Goal: Task Accomplishment & Management: Use online tool/utility

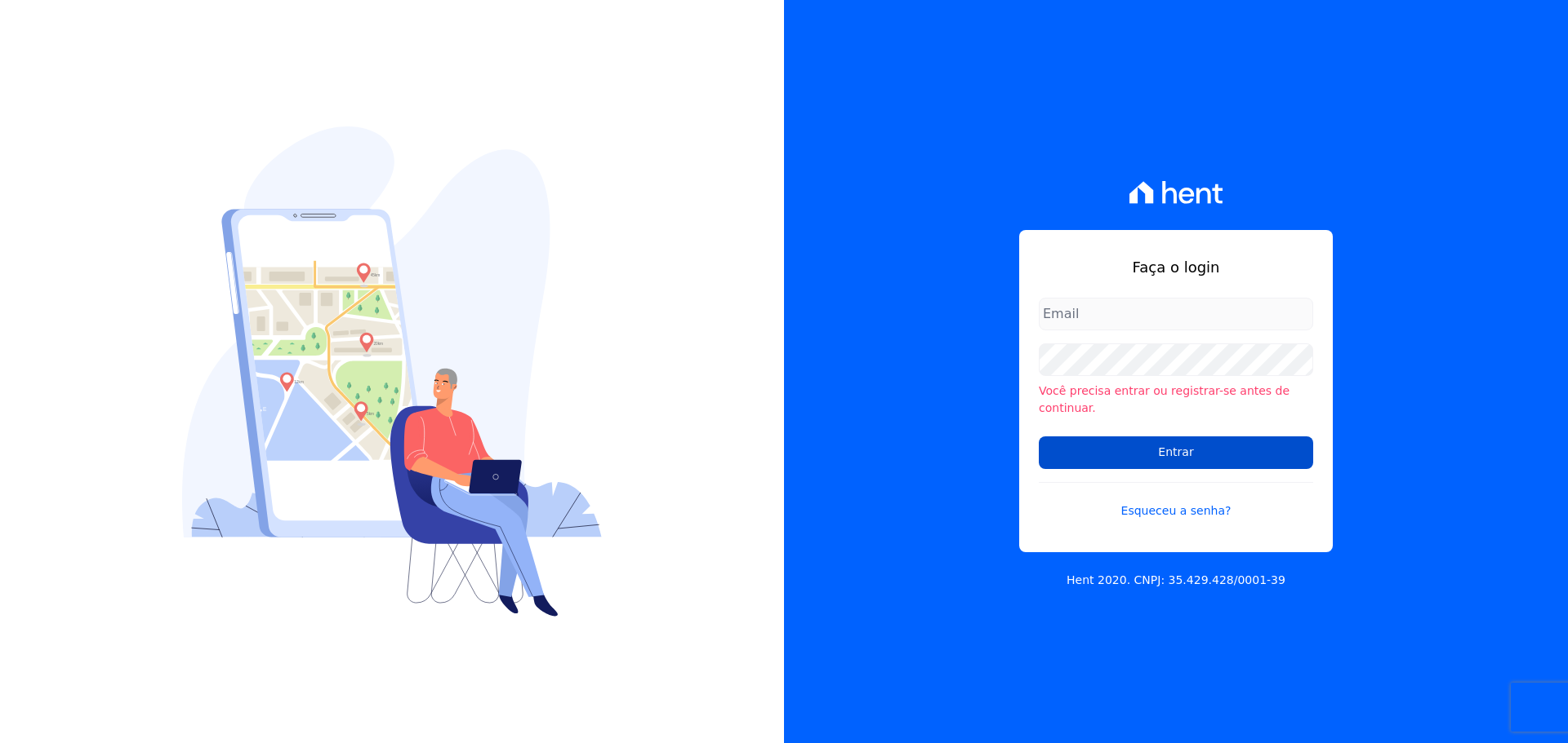
type input "financeiro@genesisempreendimentos.com.br"
click at [1177, 447] on input "Entrar" at bounding box center [1175, 453] width 274 height 32
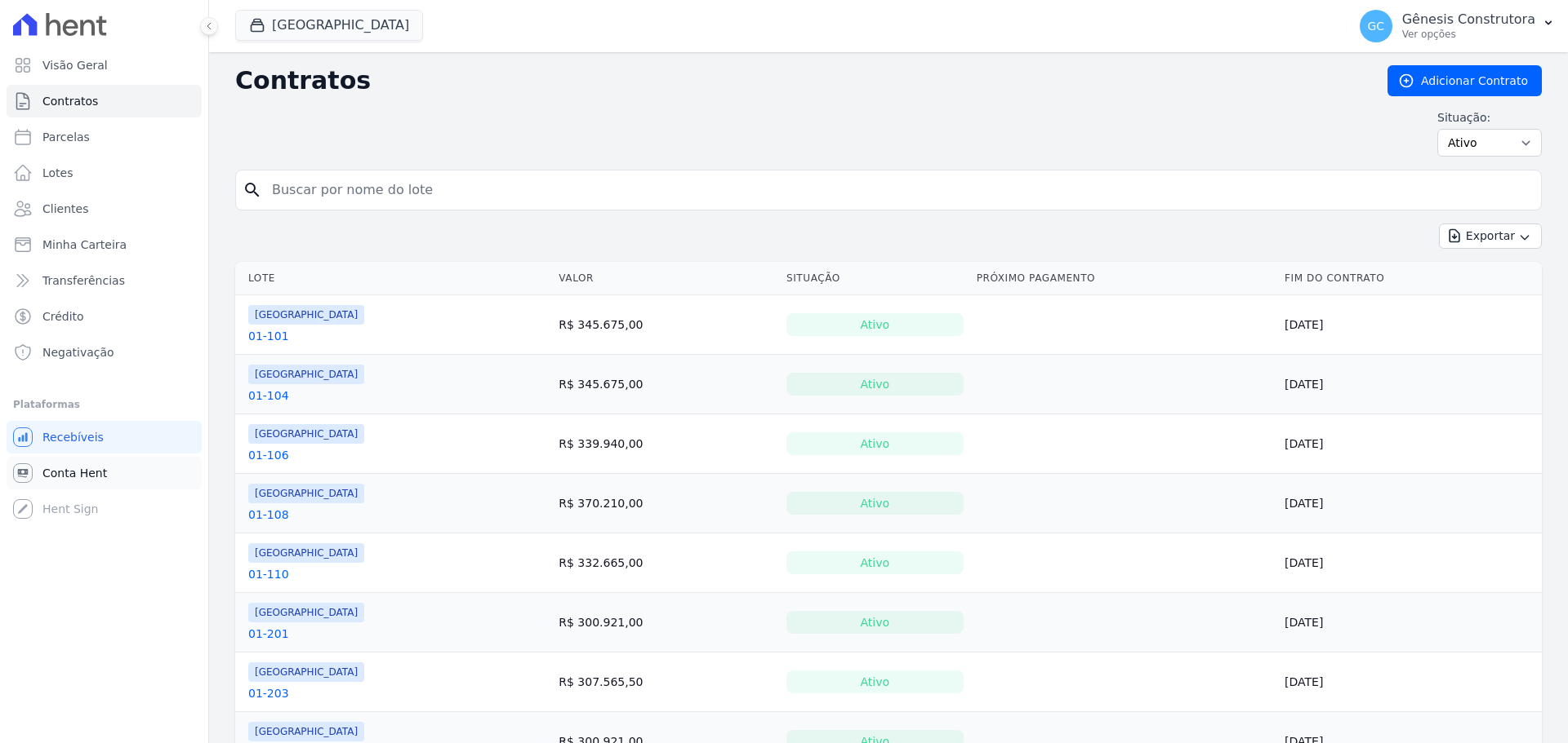
click at [64, 476] on span "Conta Hent" at bounding box center [74, 473] width 64 height 16
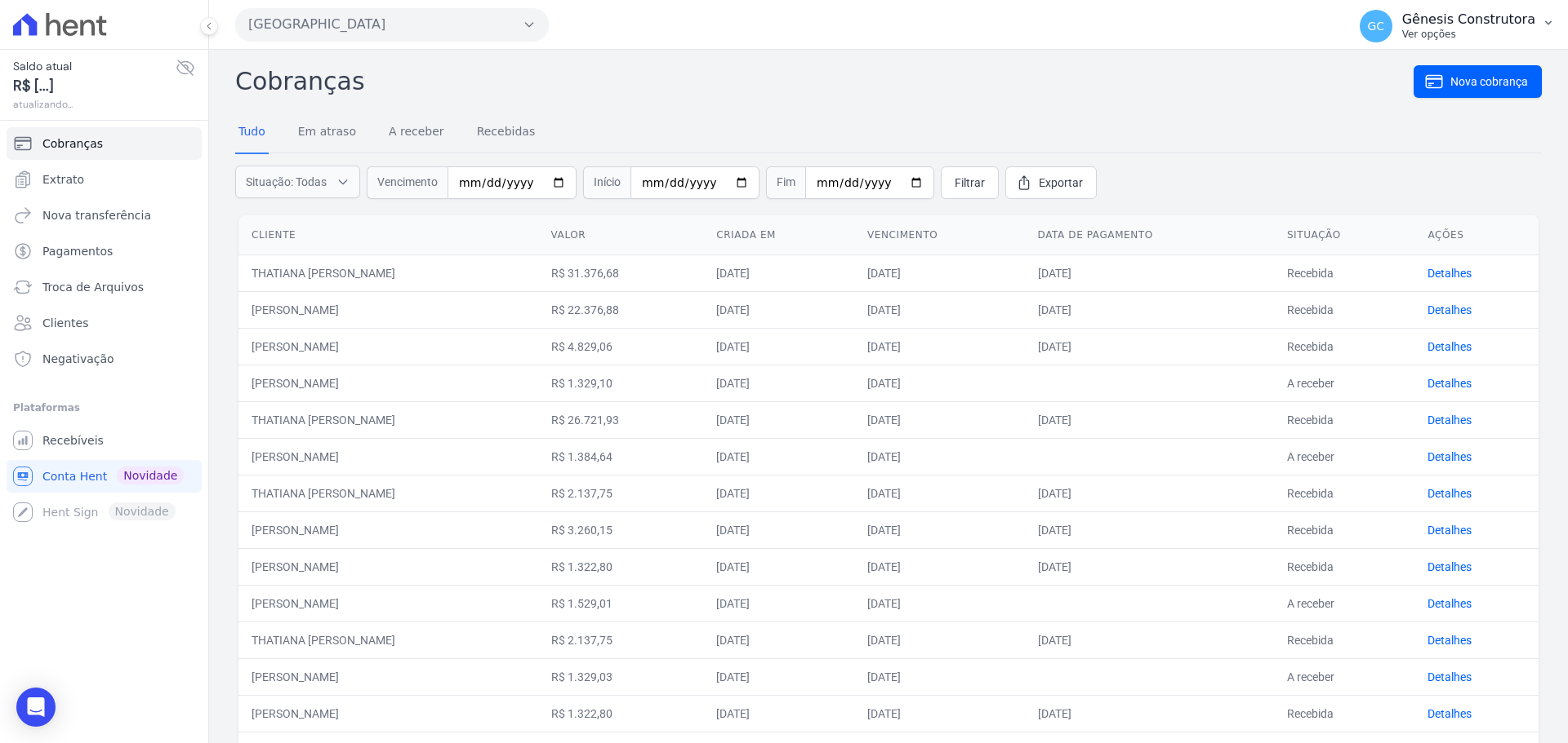
click at [1462, 31] on p "Ver opções" at bounding box center [1469, 33] width 133 height 13
click at [1549, 20] on icon "button" at bounding box center [1547, 22] width 13 height 13
click at [1548, 18] on icon "button" at bounding box center [1547, 22] width 13 height 13
click at [1384, 22] on span "GC" at bounding box center [1375, 26] width 17 height 11
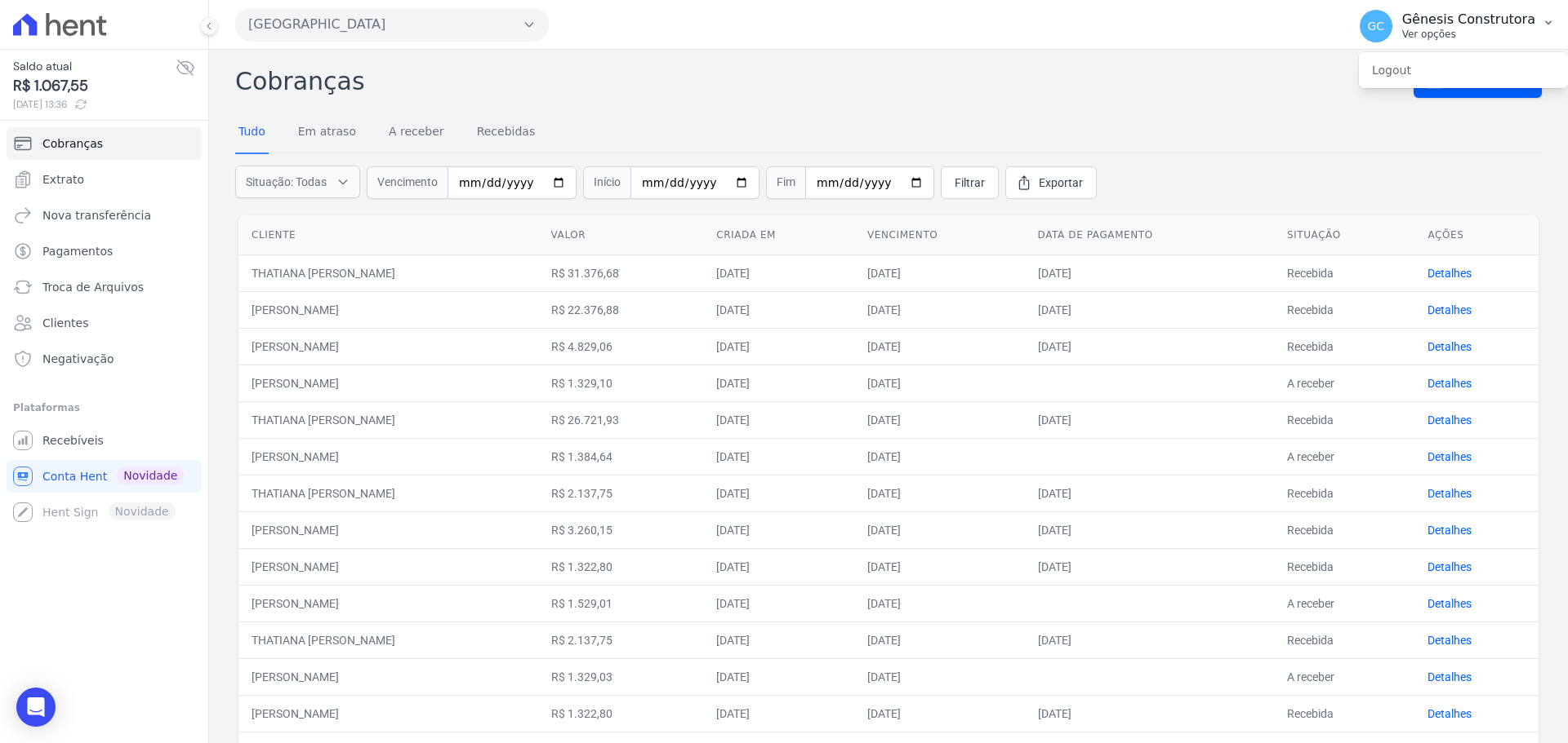
click at [1384, 22] on span "GC" at bounding box center [1375, 26] width 17 height 11
click at [462, 27] on button "[GEOGRAPHIC_DATA]" at bounding box center [391, 25] width 314 height 32
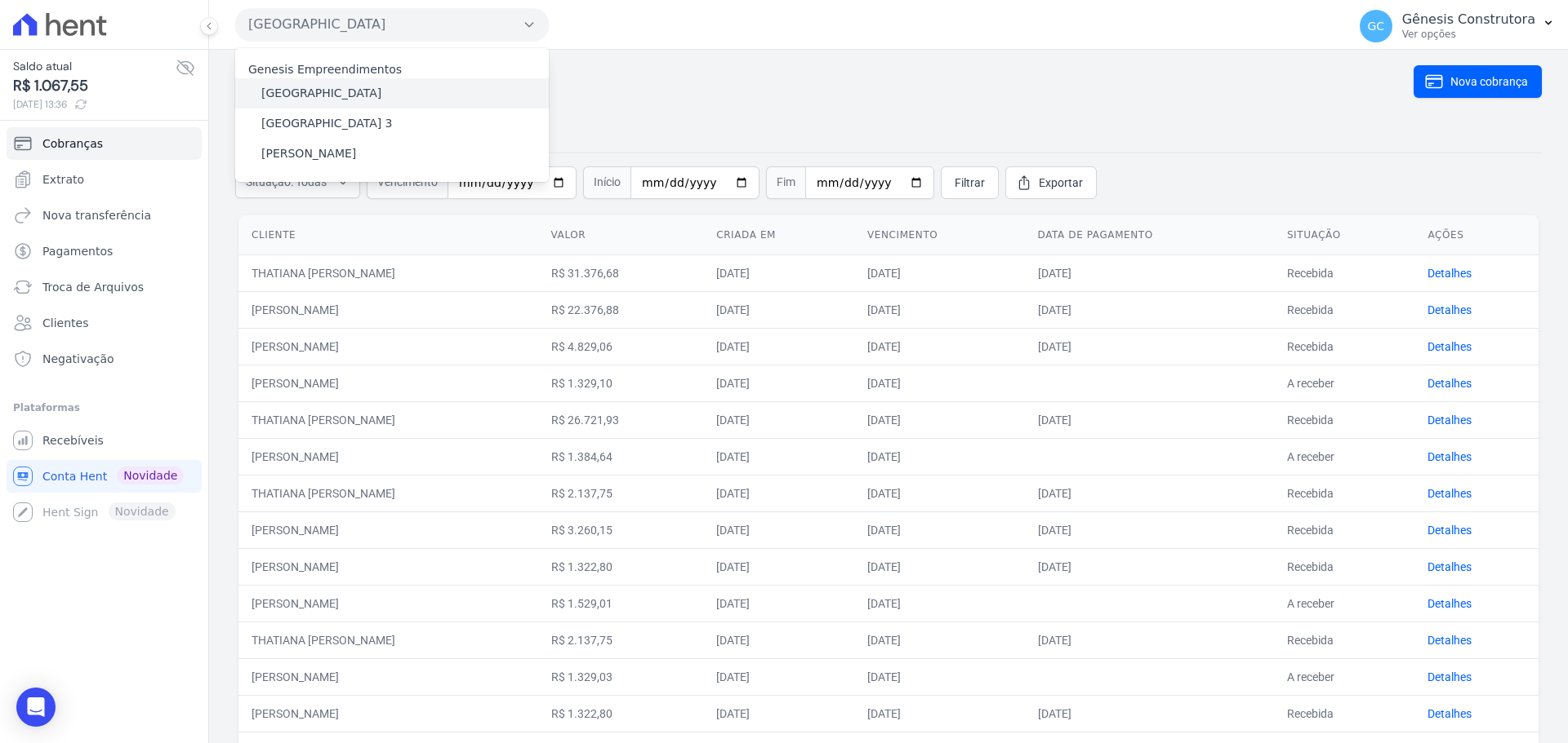
click at [338, 85] on label "[GEOGRAPHIC_DATA]" at bounding box center [321, 93] width 120 height 17
click at [0, 0] on input "[GEOGRAPHIC_DATA]" at bounding box center [0, 0] width 0 height 0
click at [85, 482] on span "Conta Hent" at bounding box center [74, 476] width 64 height 16
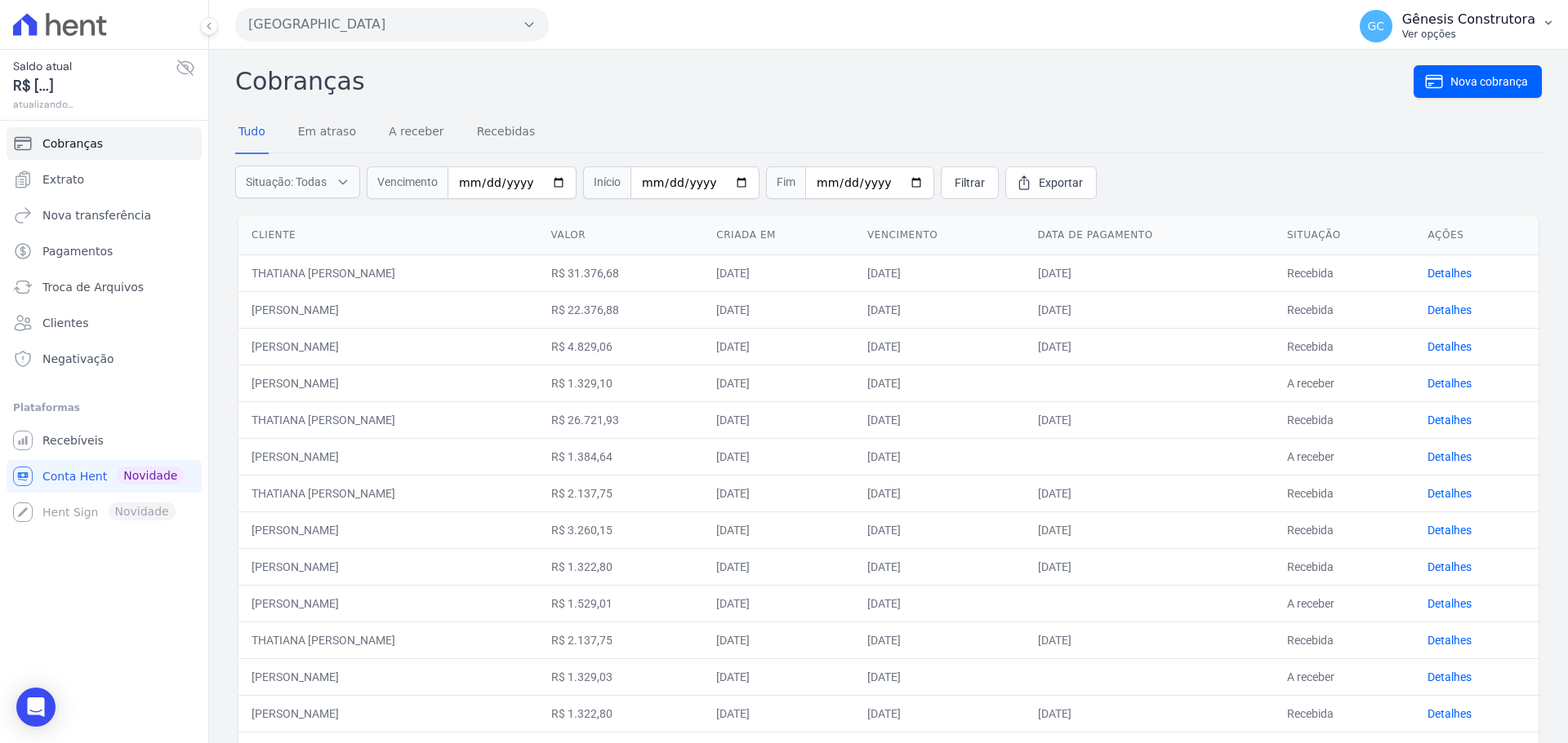
click at [1443, 25] on p "Gênesis Construtora" at bounding box center [1469, 19] width 133 height 16
click at [1382, 27] on span "GC" at bounding box center [1376, 26] width 32 height 32
click at [1382, 27] on span "GC" at bounding box center [1375, 26] width 17 height 11
click at [86, 287] on span "Troca de Arquivos" at bounding box center [93, 287] width 101 height 16
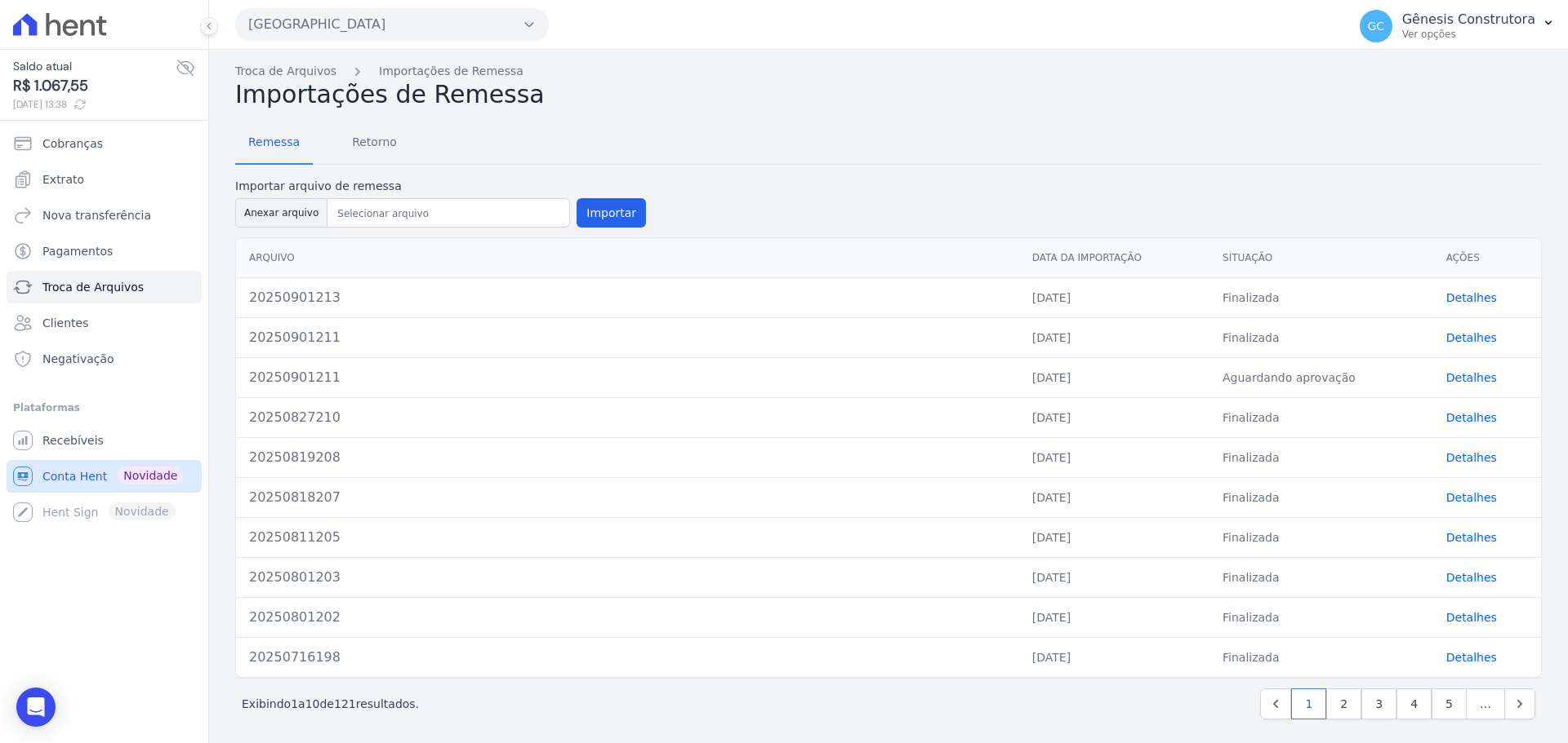
click at [40, 474] on link "Conta Hent Novidade" at bounding box center [104, 477] width 195 height 32
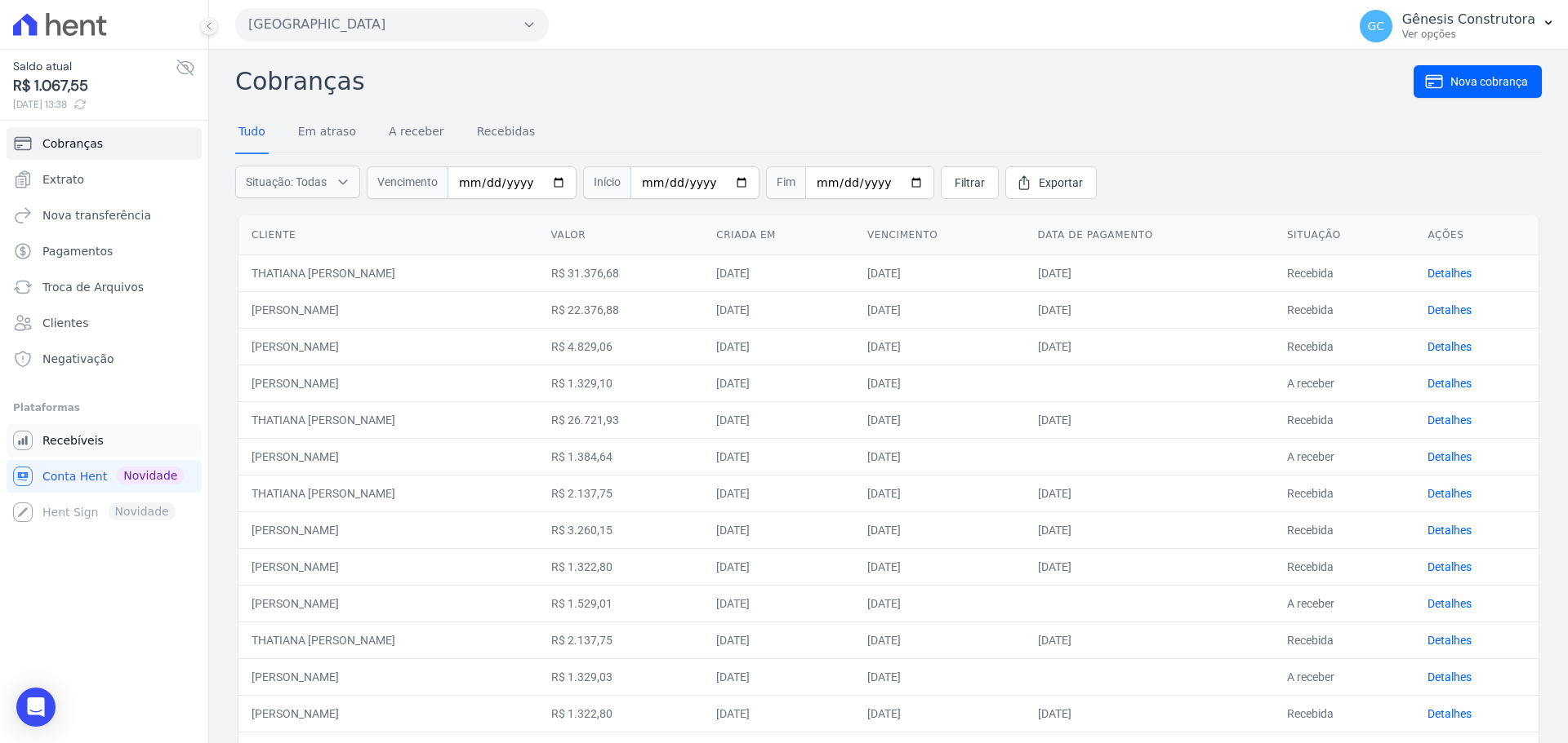
click at [56, 442] on span "Recebíveis" at bounding box center [73, 440] width 62 height 16
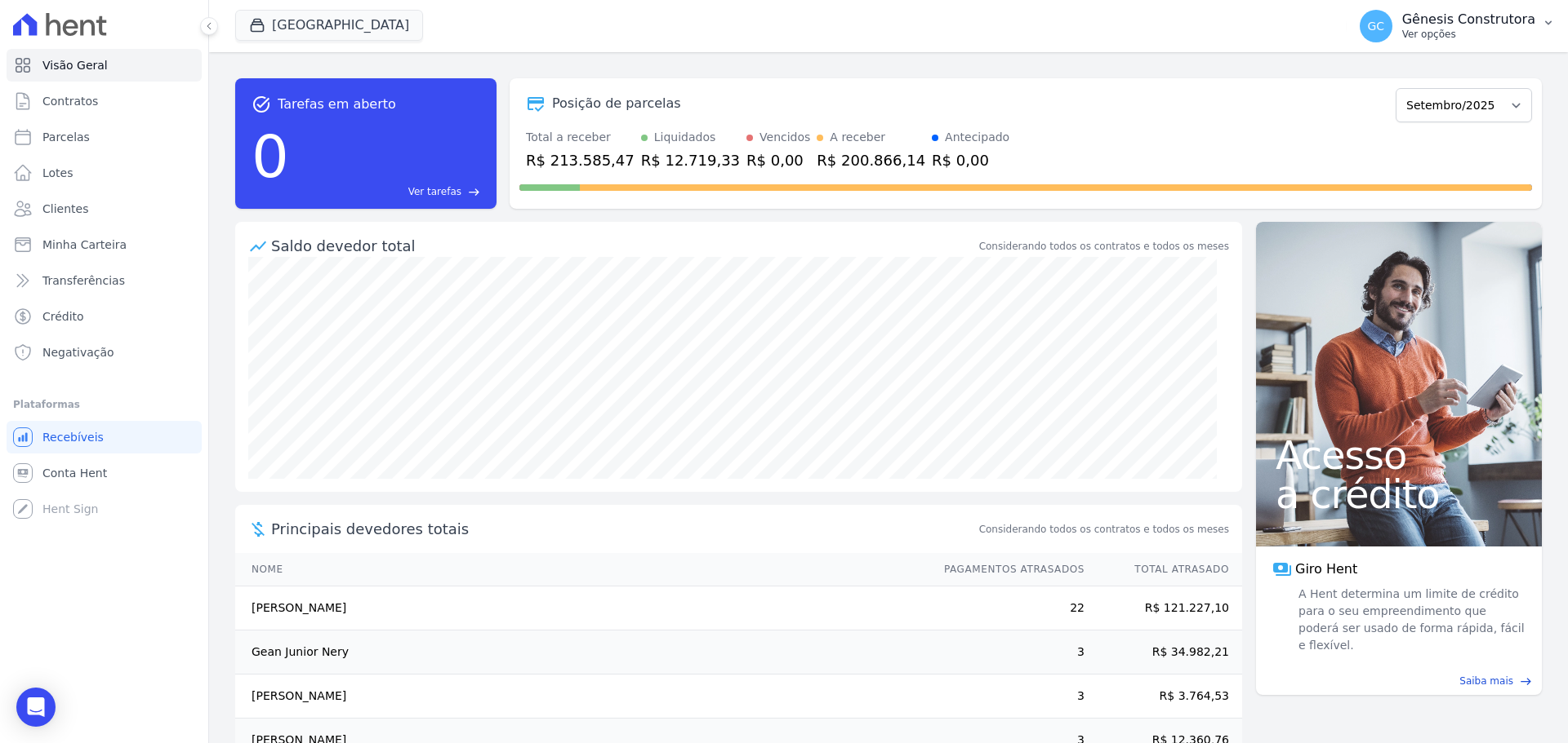
click at [1385, 34] on span "GC" at bounding box center [1376, 26] width 32 height 32
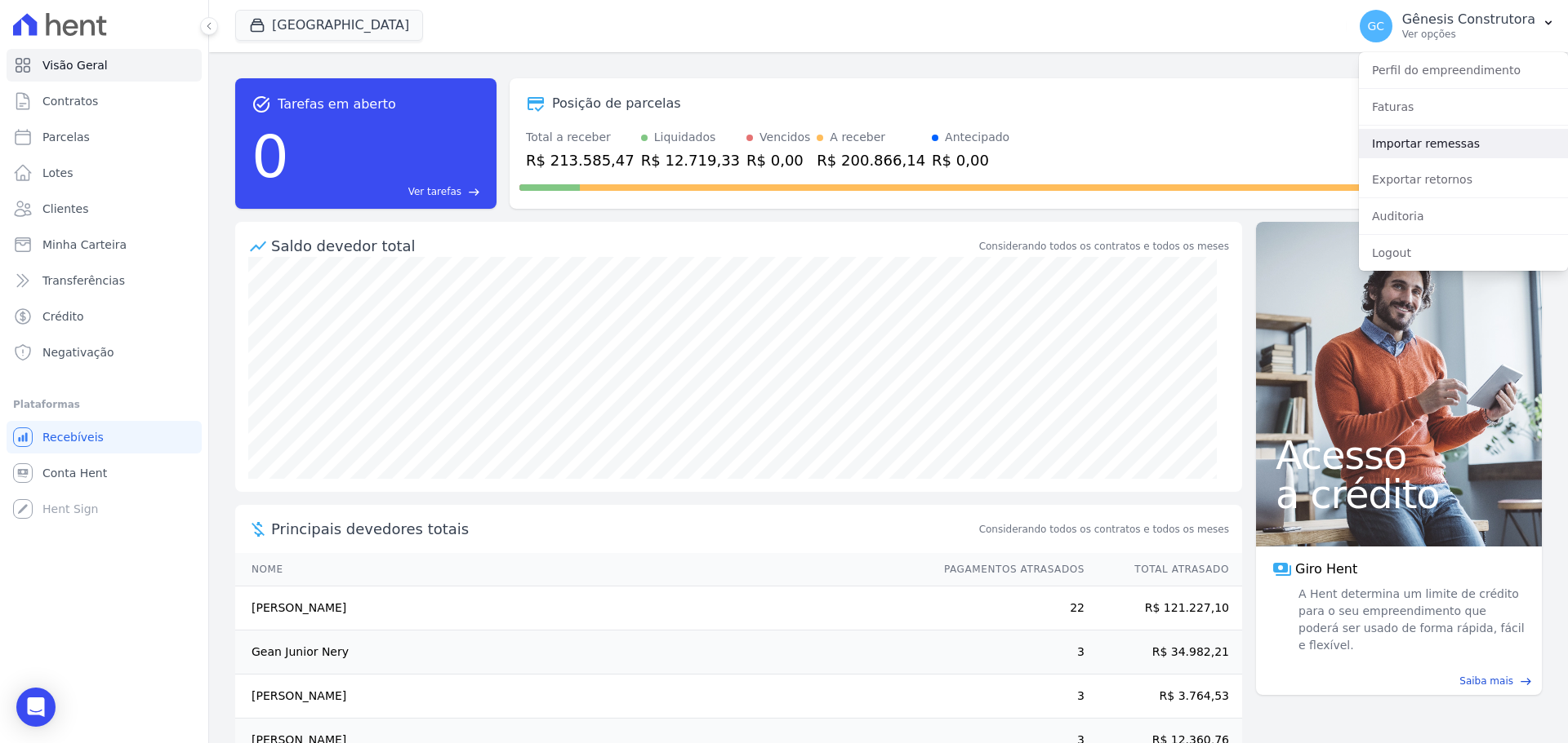
click at [1406, 140] on link "Importar remessas" at bounding box center [1463, 143] width 209 height 29
